Goal: Transaction & Acquisition: Purchase product/service

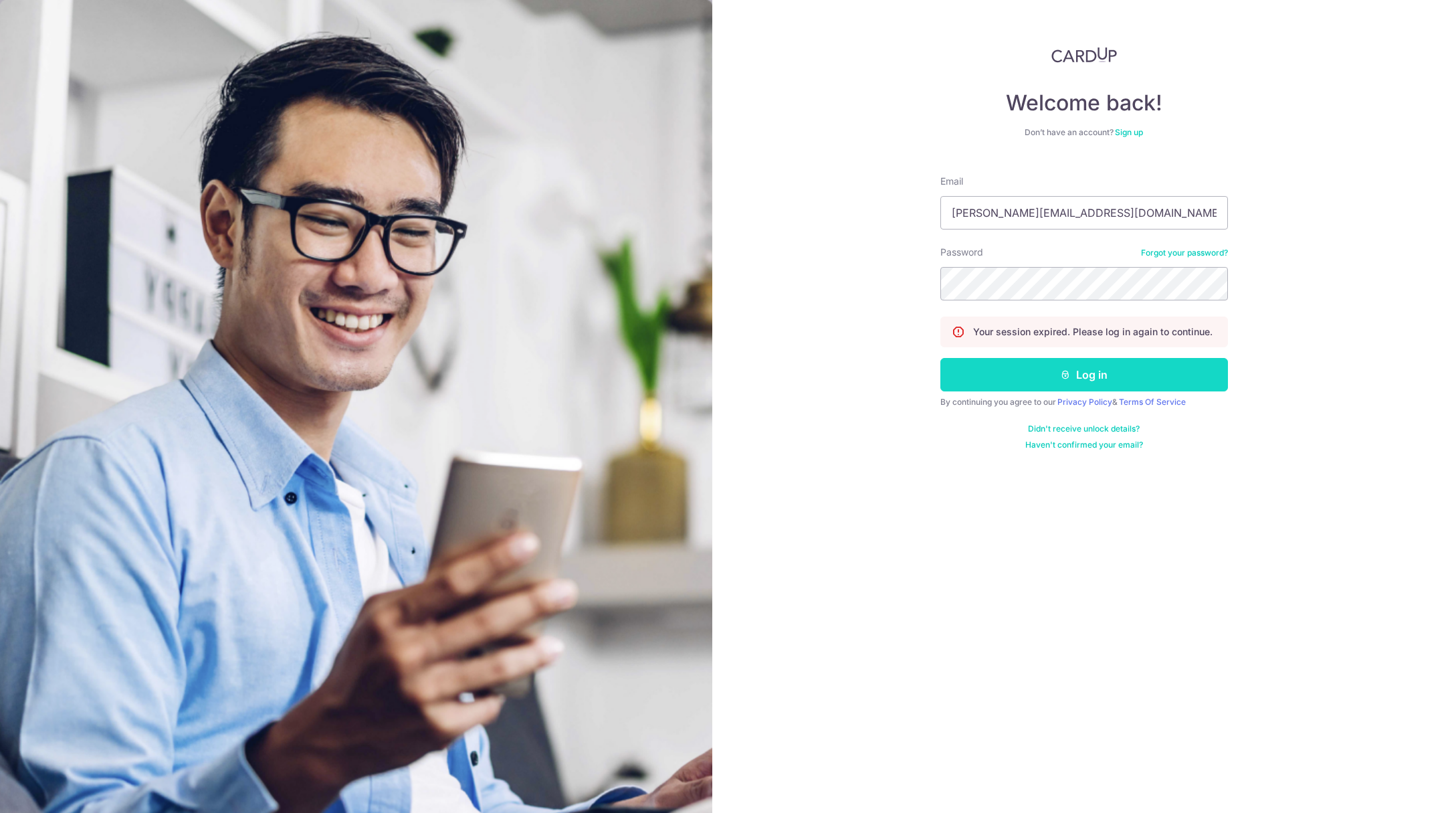
click at [1095, 372] on button "Log in" at bounding box center [1084, 374] width 287 height 33
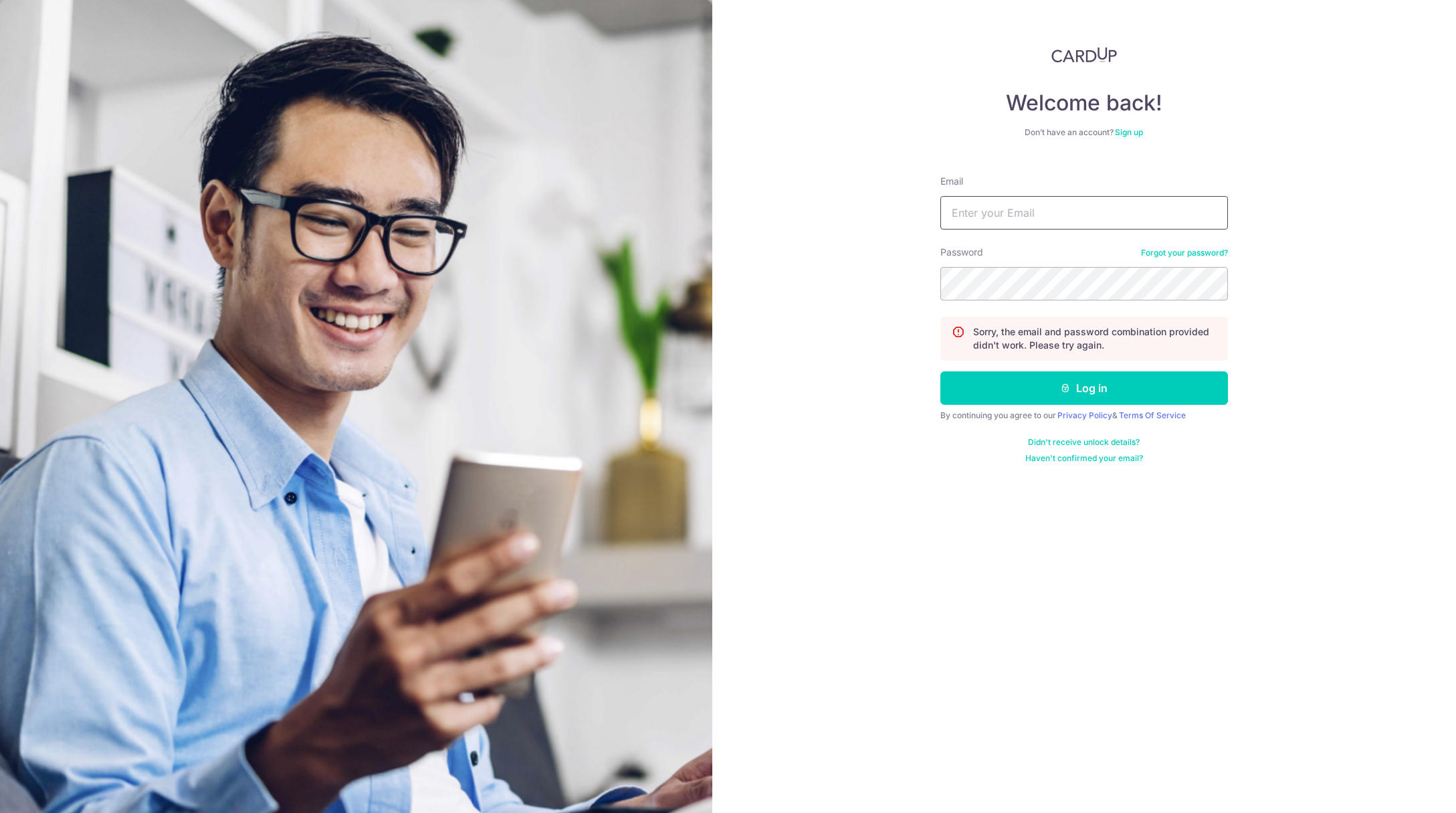
click at [1017, 211] on input "Email" at bounding box center [1084, 212] width 287 height 33
type input "ivanteng@hotmail.com"
click at [1057, 388] on button "Log in" at bounding box center [1084, 388] width 287 height 33
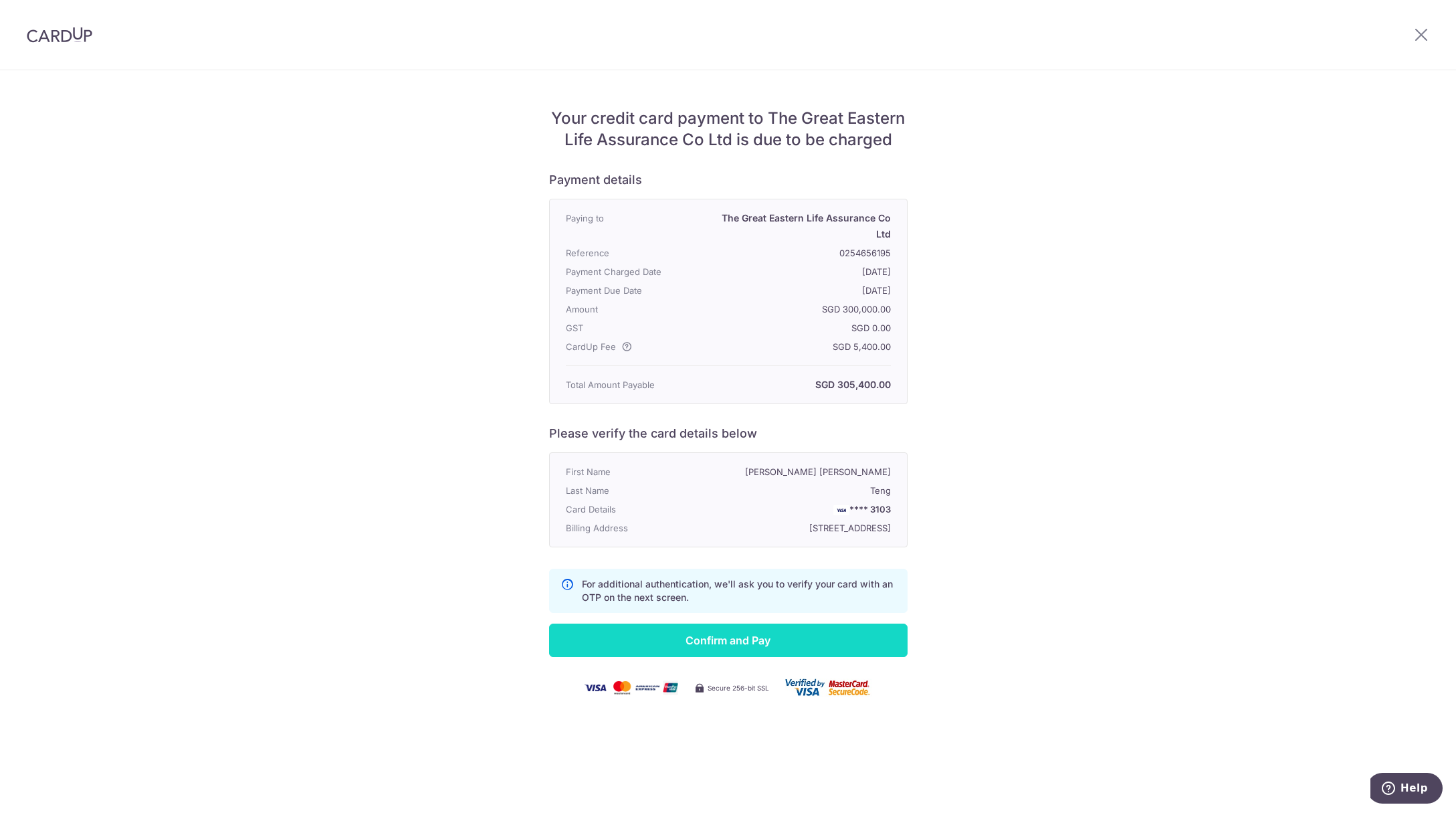
click at [718, 648] on input "Confirm and Pay" at bounding box center [728, 640] width 358 height 33
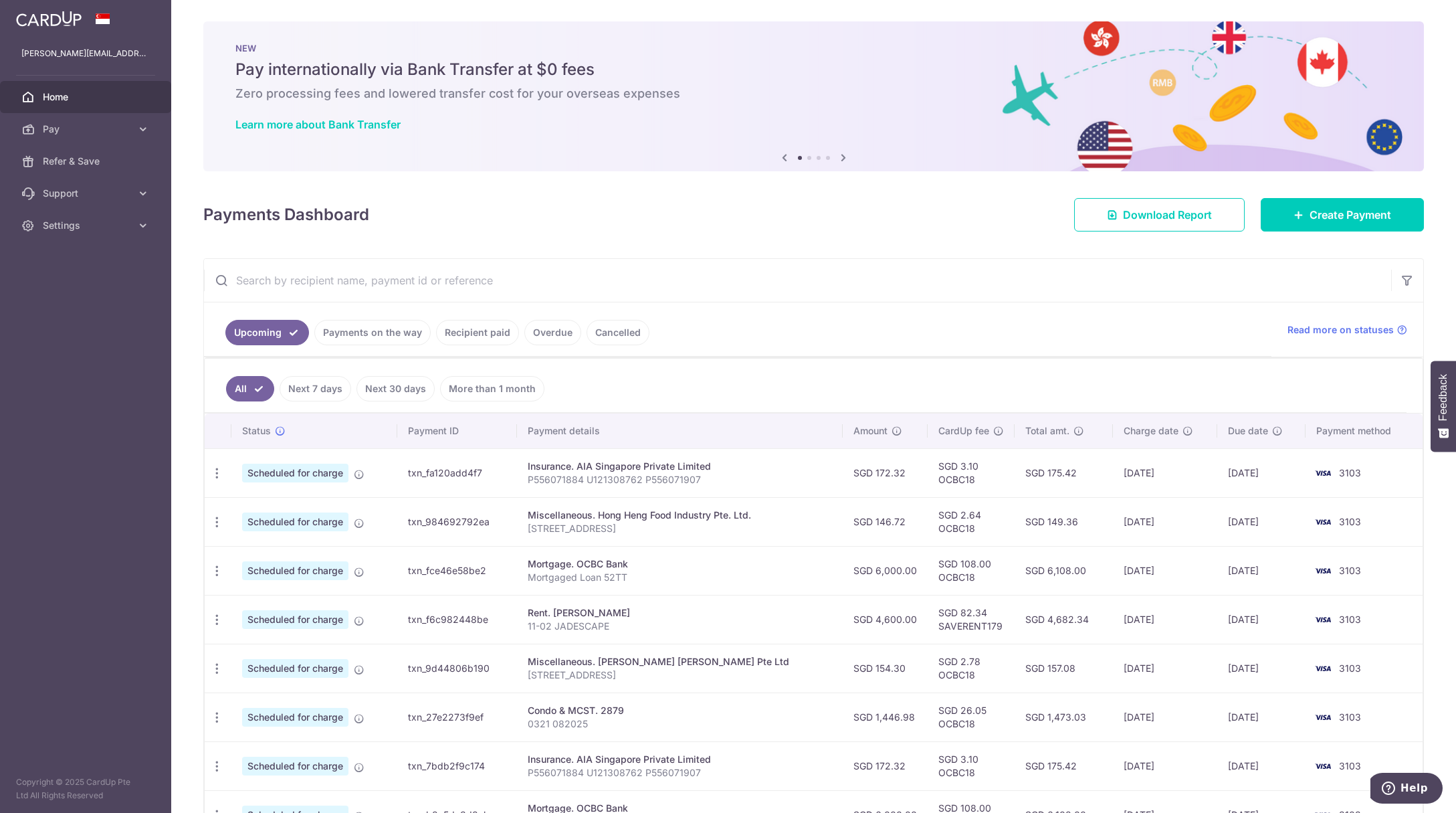
click at [357, 334] on link "Payments on the way" at bounding box center [372, 333] width 116 height 26
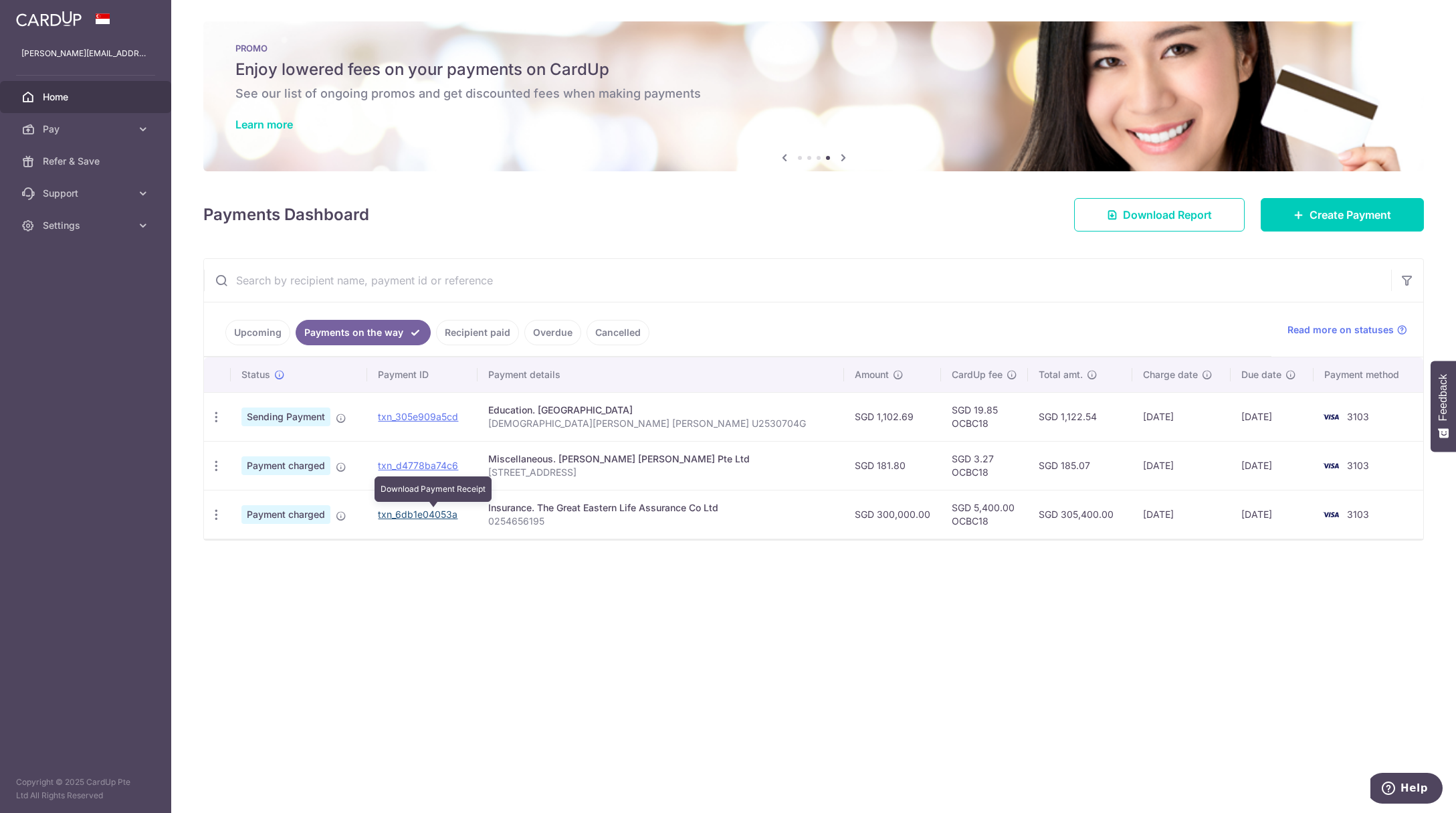
drag, startPoint x: 422, startPoint y: 515, endPoint x: 784, endPoint y: 47, distance: 591.7
click at [422, 515] on link "txn_6db1e04053a" at bounding box center [417, 513] width 80 height 11
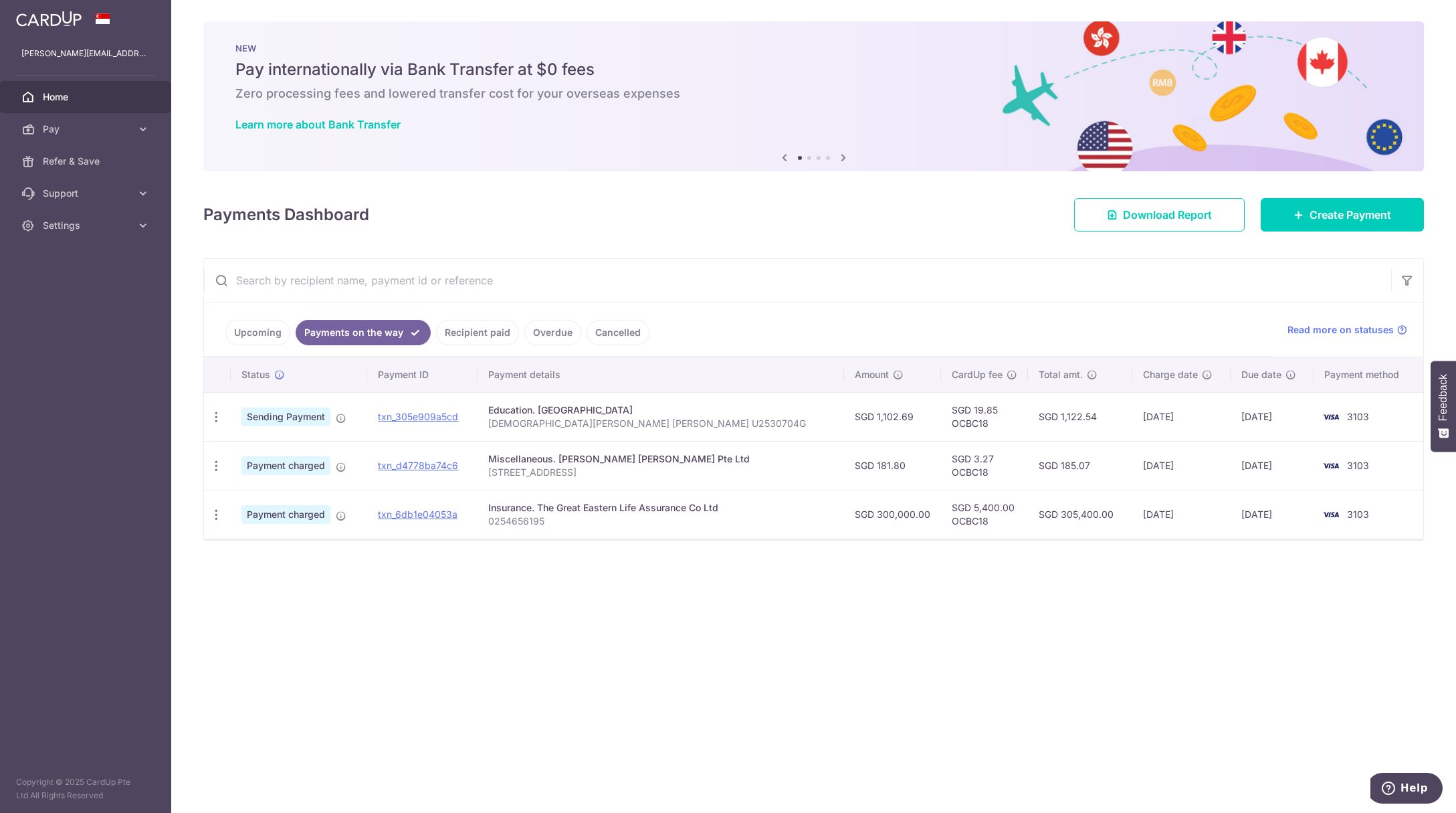
drag, startPoint x: 356, startPoint y: 637, endPoint x: 429, endPoint y: 433, distance: 216.7
click at [356, 637] on div "× Pause Schedule Pause all future payments in this series Pause just this one p…" at bounding box center [814, 406] width 1285 height 813
